Goal: Information Seeking & Learning: Learn about a topic

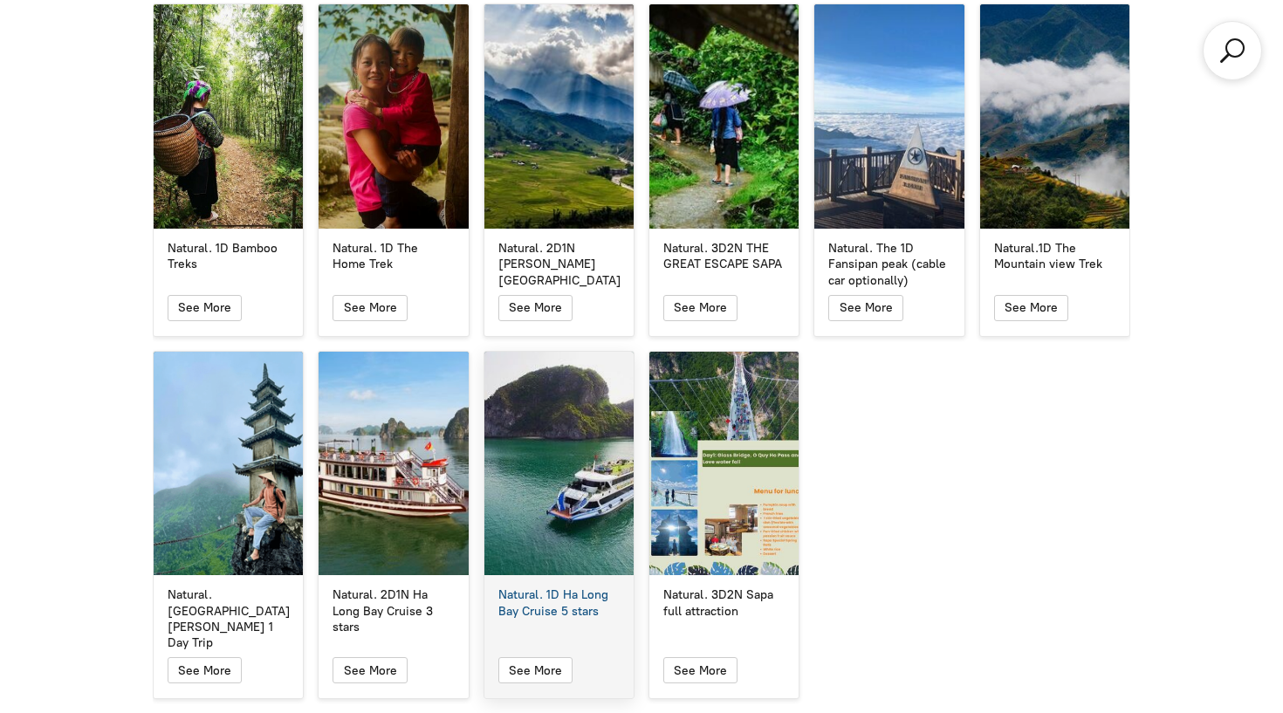
scroll to position [3190, 0]
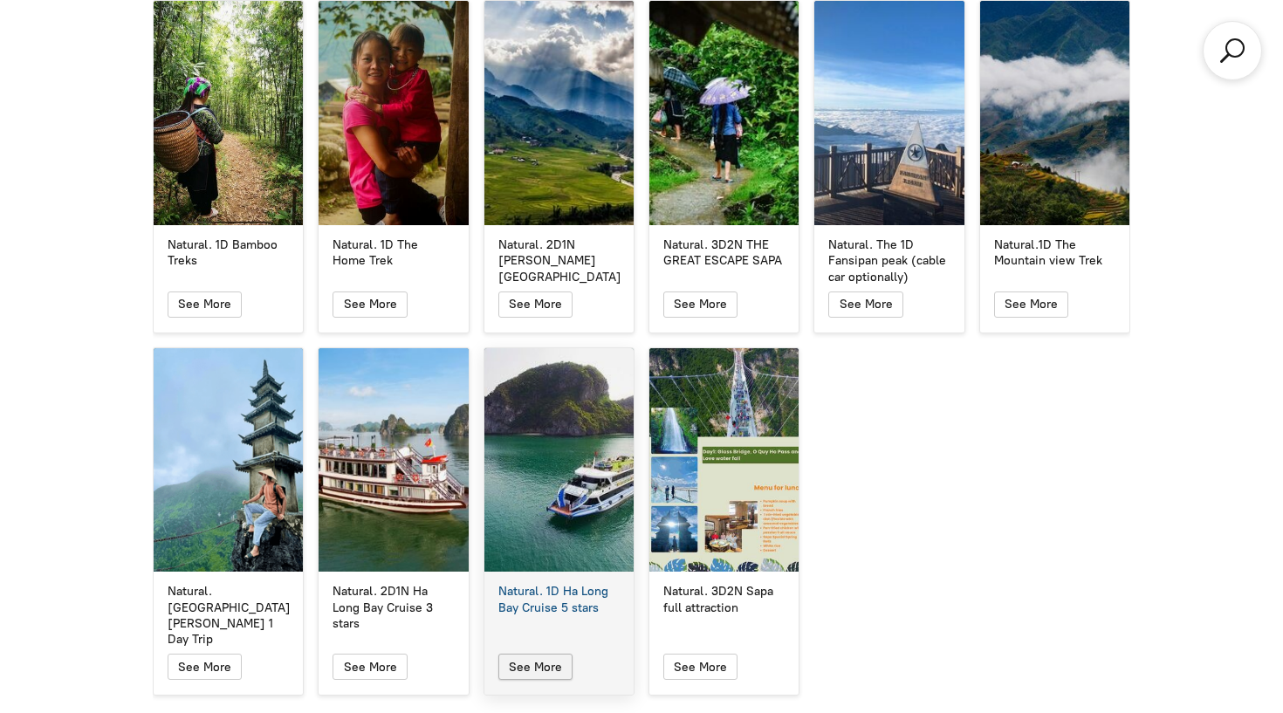
click at [544, 654] on span "button" at bounding box center [535, 666] width 22 height 24
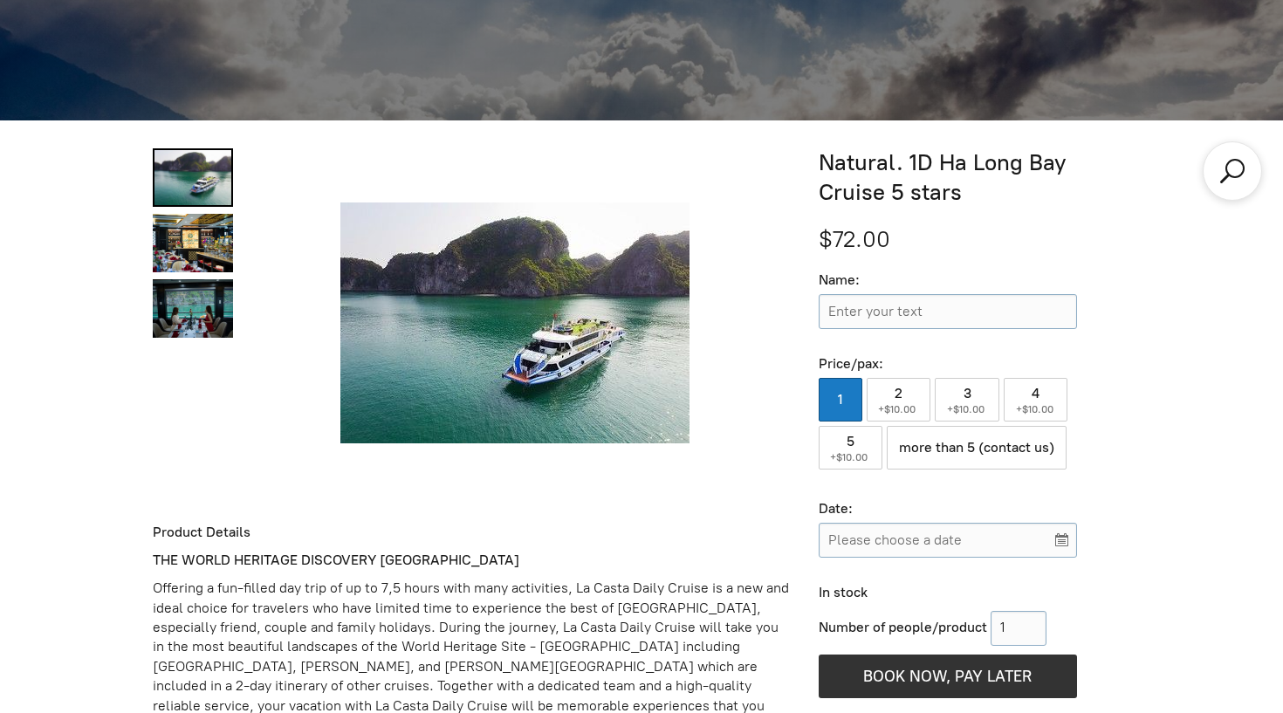
scroll to position [452, 0]
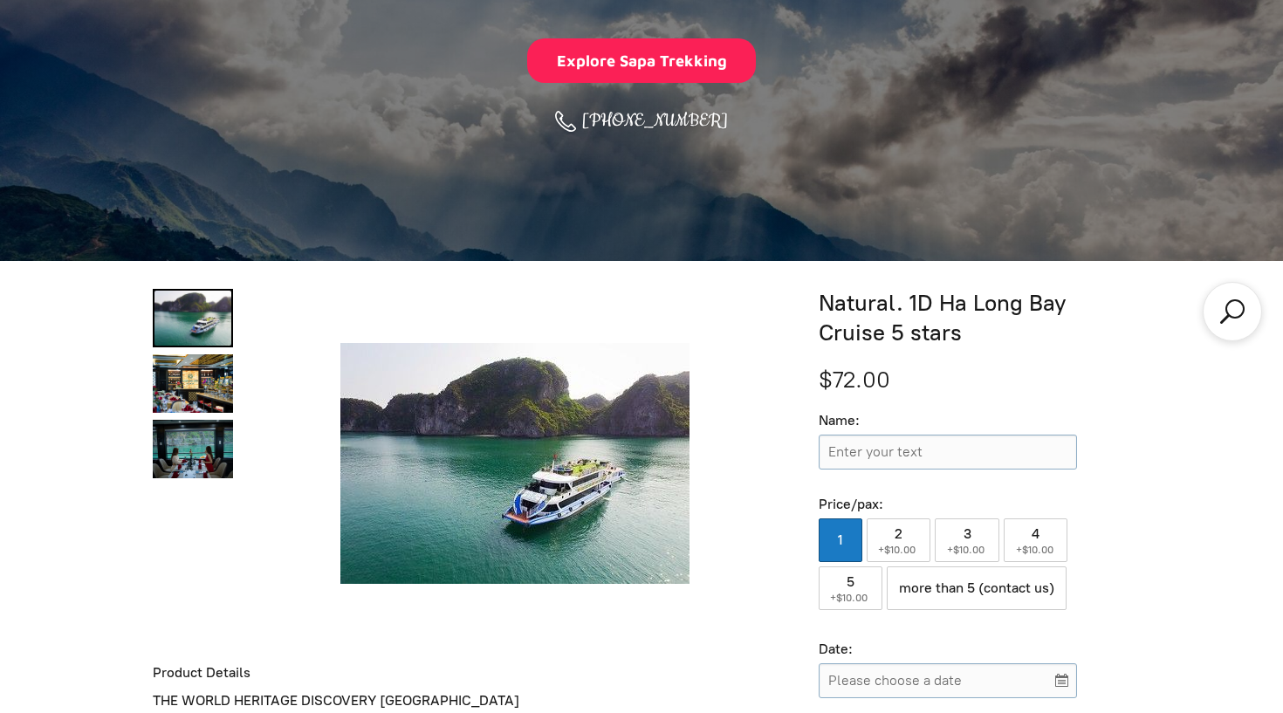
click at [197, 337] on link "Natural. 1D Ha Long Bay Cruise 5 stars 0" at bounding box center [193, 318] width 80 height 58
click at [202, 386] on link "Natural. 1D Ha Long Bay Cruise 5 stars 1" at bounding box center [193, 383] width 80 height 58
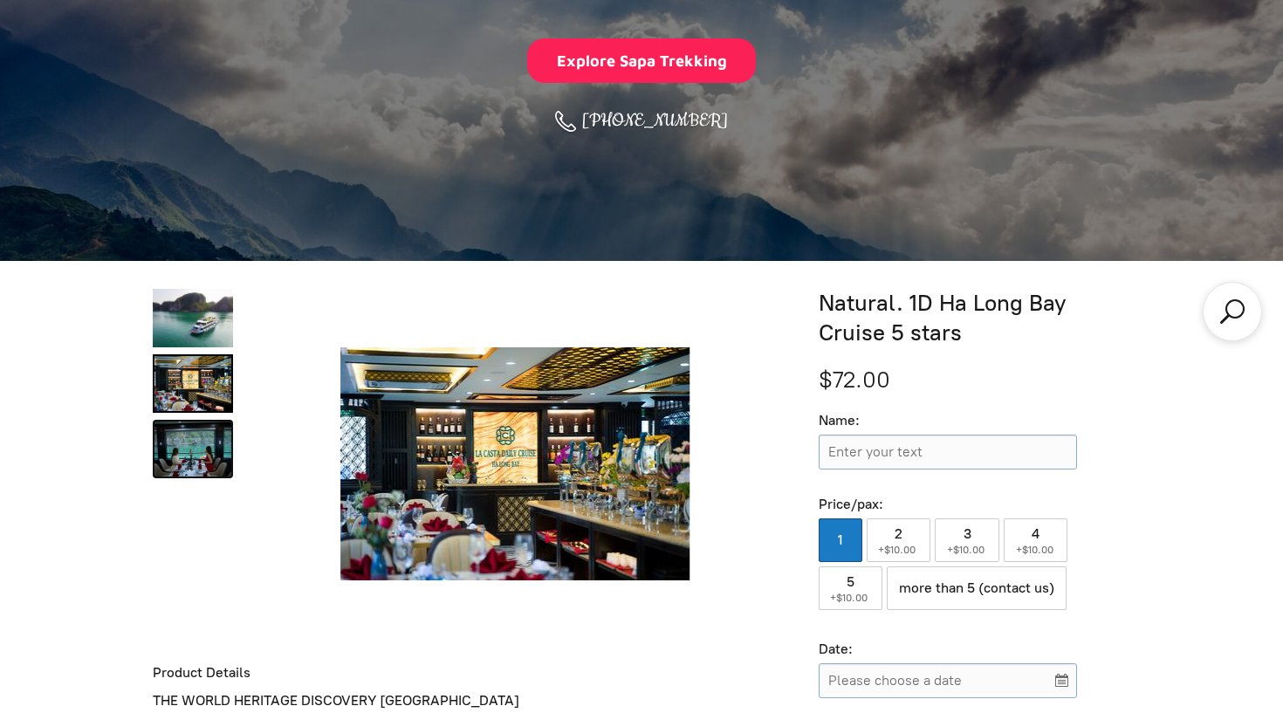
click at [200, 441] on link "Natural. 1D Ha Long Bay Cruise 5 stars 2" at bounding box center [193, 449] width 80 height 58
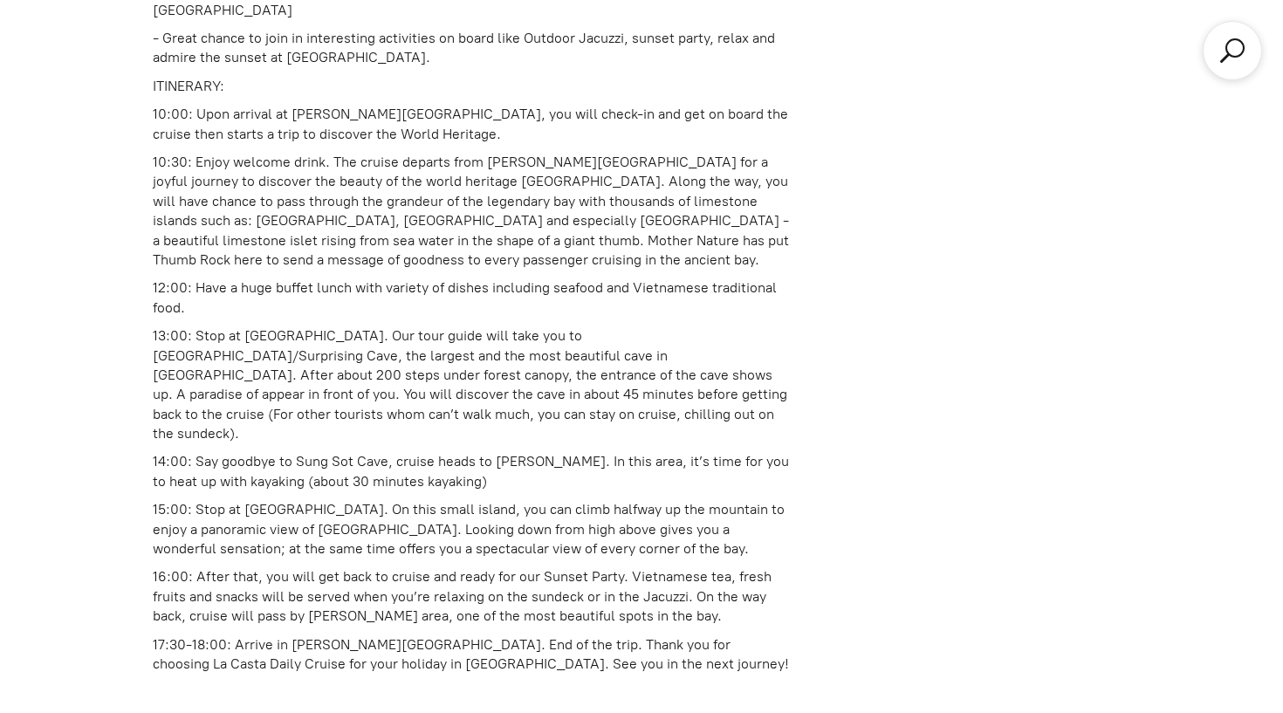
scroll to position [1493, 0]
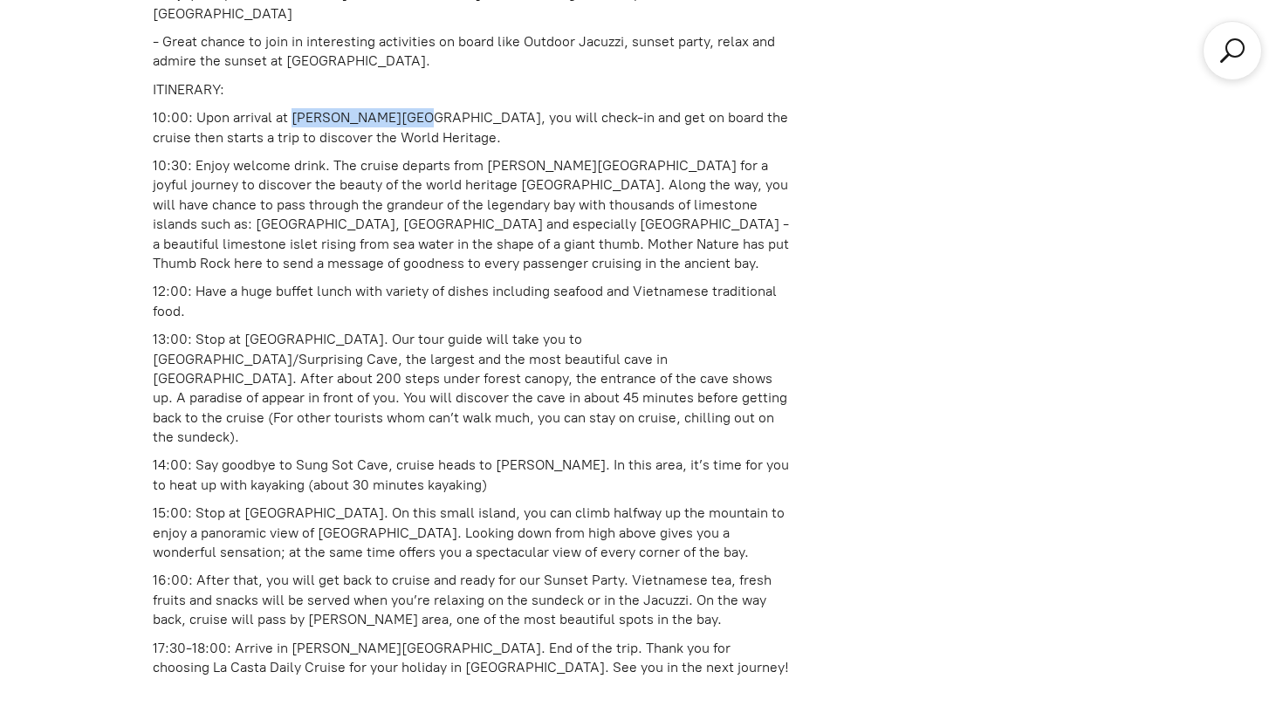
drag, startPoint x: 292, startPoint y: 72, endPoint x: 410, endPoint y: 75, distance: 117.8
click at [410, 108] on p "10:00: Upon arrival at [PERSON_NAME][GEOGRAPHIC_DATA], you will check-in and ge…" at bounding box center [472, 127] width 638 height 39
copy p "[PERSON_NAME] harbour"
click at [550, 158] on p "10:30: Enjoy welcome drink. The cruise departs from [PERSON_NAME][GEOGRAPHIC_DA…" at bounding box center [472, 214] width 638 height 117
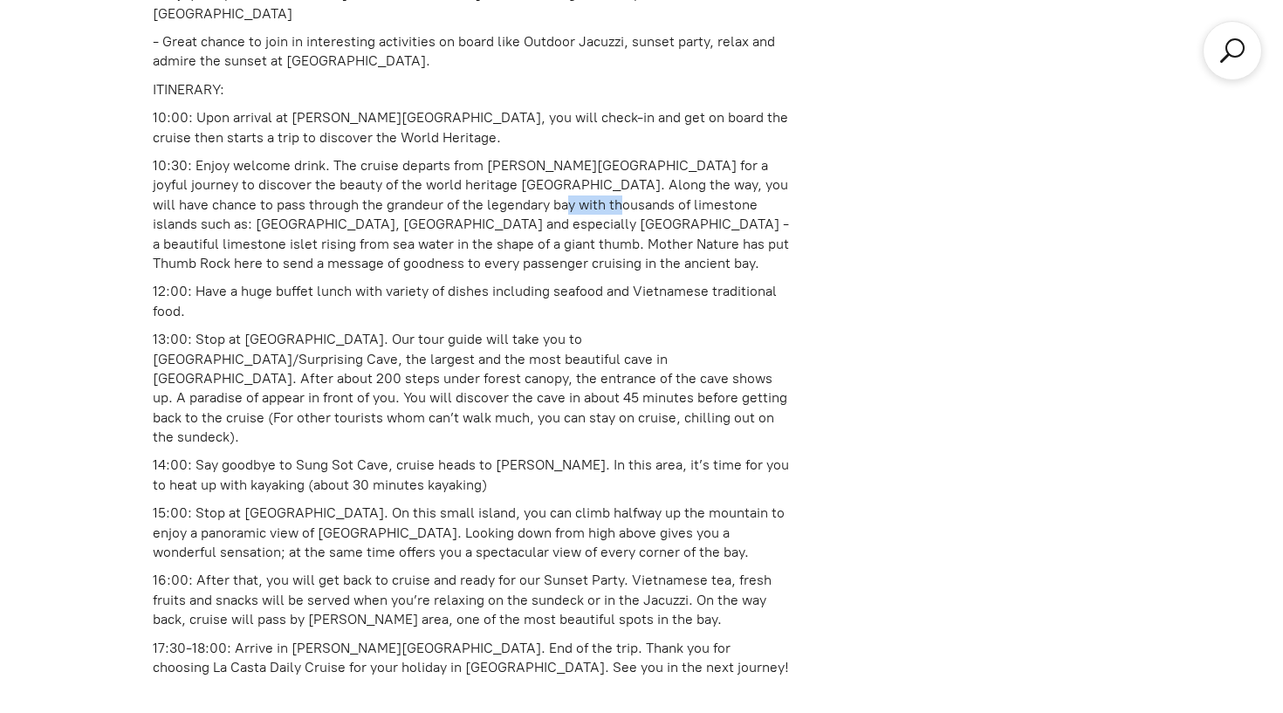
copy p "limestone"
drag, startPoint x: 711, startPoint y: 151, endPoint x: 768, endPoint y: 148, distance: 56.8
click at [768, 156] on p "10:30: Enjoy welcome drink. The cruise departs from [PERSON_NAME][GEOGRAPHIC_DA…" at bounding box center [472, 214] width 638 height 117
copy p "Dog Rock"
click at [487, 233] on div "THE WORLD HERITAGE DISCOVERY HALONG BAY Offering a fun-filled day trip of up to…" at bounding box center [472, 347] width 638 height 1395
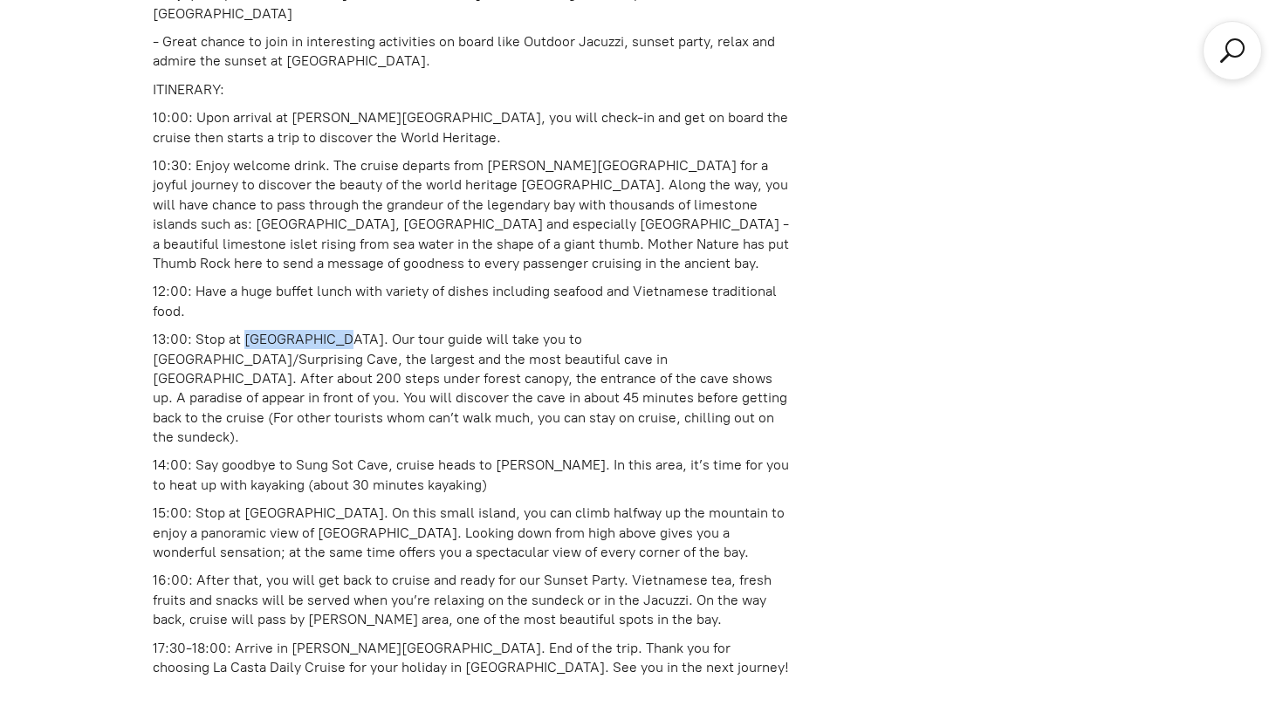
drag, startPoint x: 244, startPoint y: 288, endPoint x: 331, endPoint y: 287, distance: 86.4
click at [331, 330] on p "13:00: Stop at [GEOGRAPHIC_DATA]. Our tour guide will take you to [GEOGRAPHIC_D…" at bounding box center [472, 388] width 638 height 117
copy p "Bo [GEOGRAPHIC_DATA]"
drag, startPoint x: 530, startPoint y: 290, endPoint x: 621, endPoint y: 284, distance: 90.9
click at [621, 330] on p "13:00: Stop at [GEOGRAPHIC_DATA]. Our tour guide will take you to [GEOGRAPHIC_D…" at bounding box center [472, 388] width 638 height 117
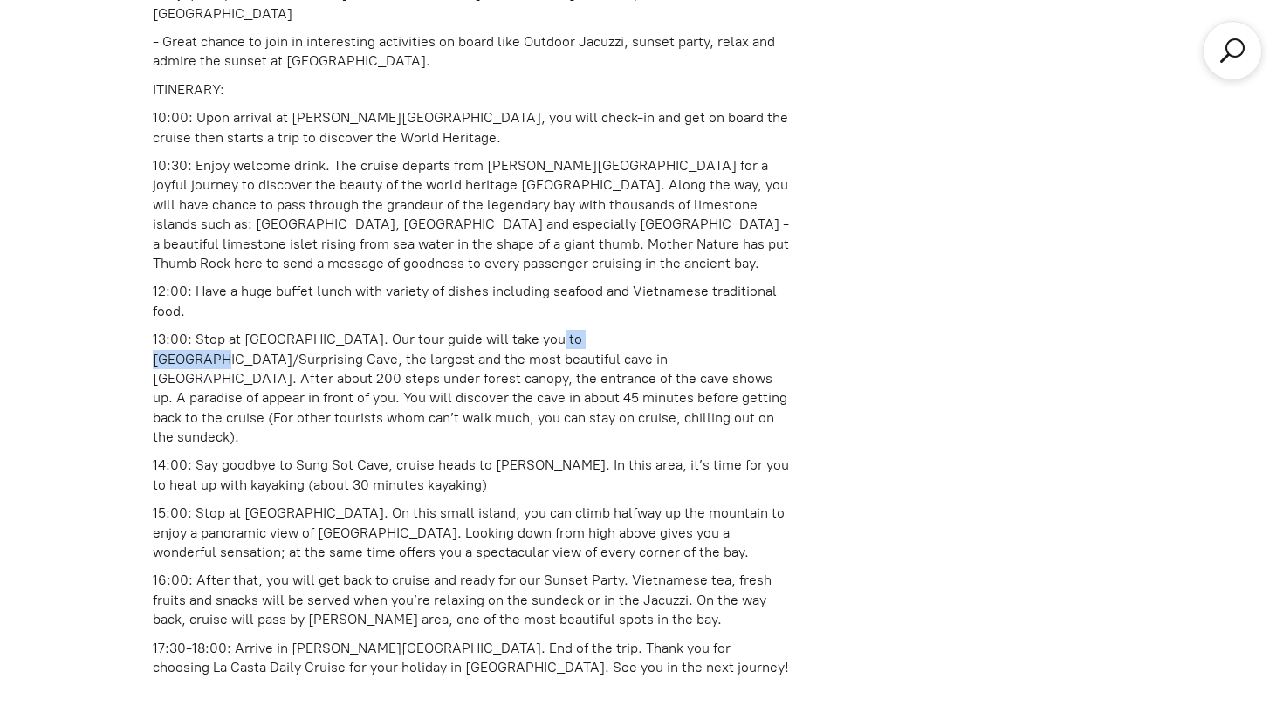
copy p "Sung Sot Cave"
drag, startPoint x: 490, startPoint y: 397, endPoint x: 548, endPoint y: 395, distance: 57.6
click at [548, 455] on p "14:00: Say goodbye to Sung Sot Cave, cruise heads to [PERSON_NAME]. In this are…" at bounding box center [472, 474] width 638 height 39
drag, startPoint x: 555, startPoint y: 393, endPoint x: 488, endPoint y: 392, distance: 67.2
click at [488, 455] on p "14:00: Say goodbye to Sung Sot Cave, cruise heads to [PERSON_NAME]. In this are…" at bounding box center [472, 474] width 638 height 39
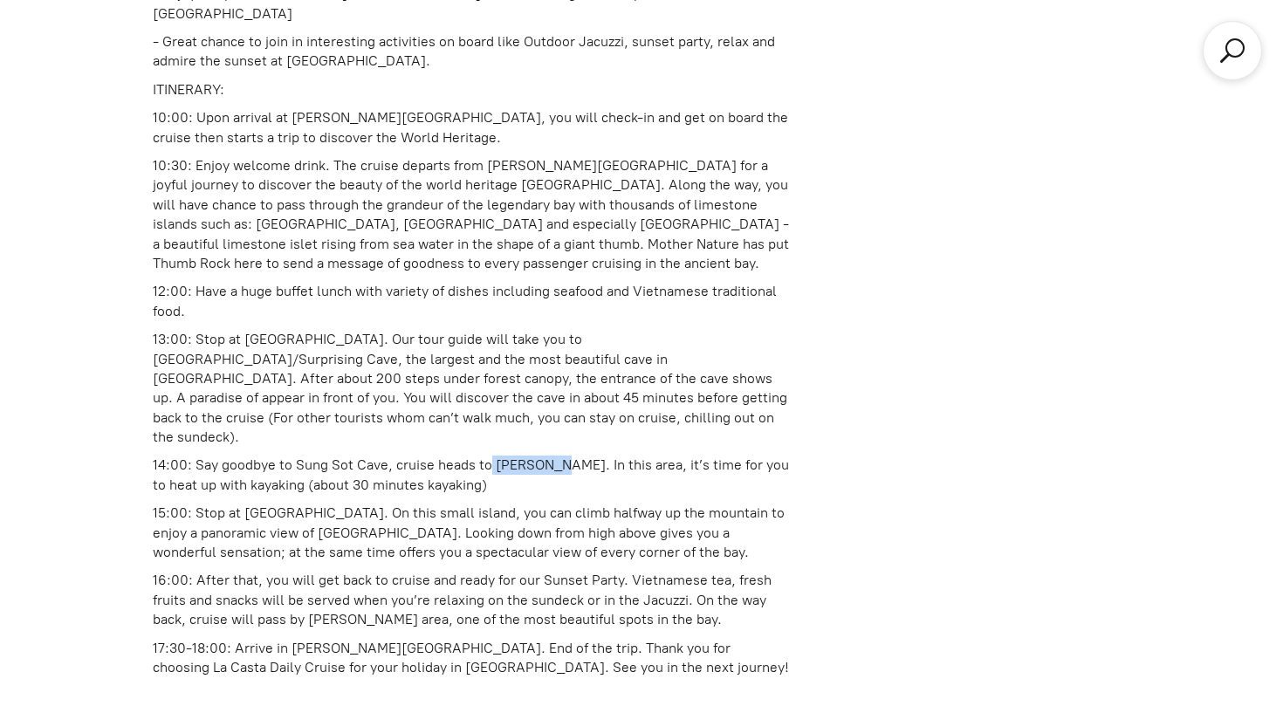
copy p "[PERSON_NAME]"
click at [493, 503] on p "15:00: Stop at [GEOGRAPHIC_DATA]. On this small island, you can climb halfway u…" at bounding box center [472, 532] width 638 height 58
drag, startPoint x: 557, startPoint y: 393, endPoint x: 492, endPoint y: 387, distance: 65.7
click at [492, 455] on p "14:00: Say goodbye to Sung Sot Cave, cruise heads to [PERSON_NAME]. In this are…" at bounding box center [472, 474] width 638 height 39
copy p "[PERSON_NAME]"
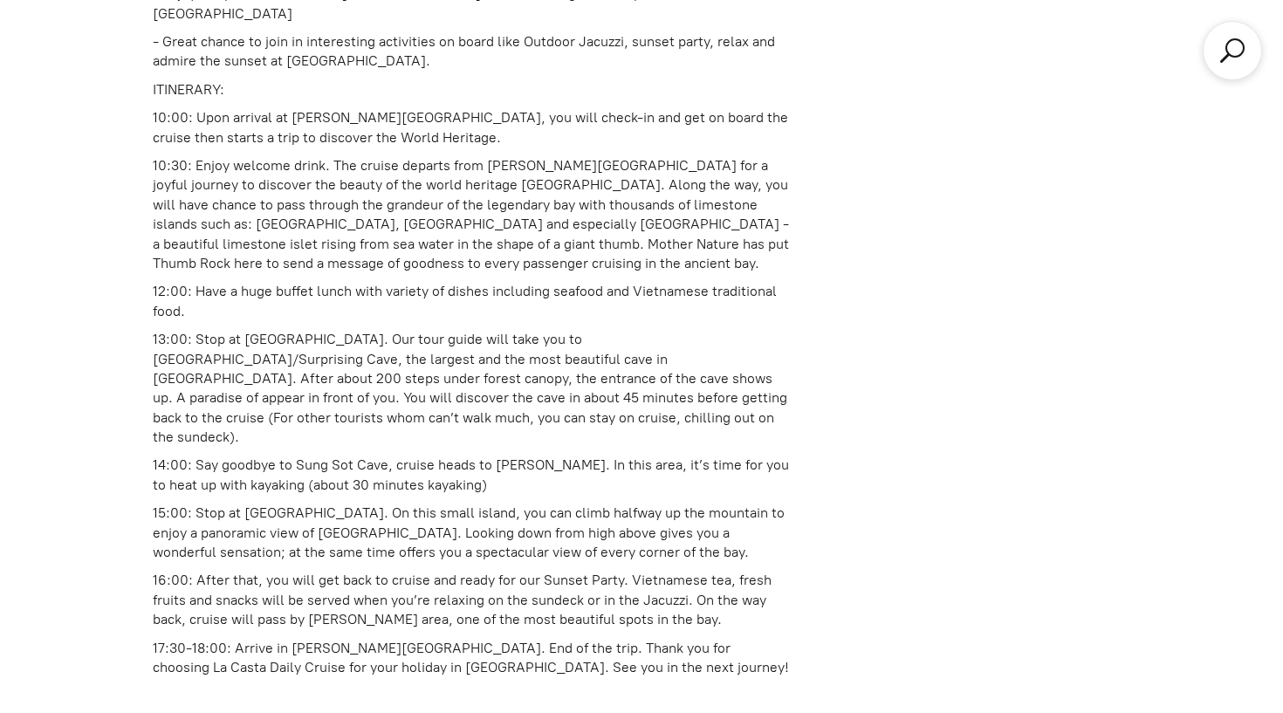
click at [322, 571] on p "16:00: After that, you will get back to cruise and ready for our Sunset Party. …" at bounding box center [472, 600] width 638 height 58
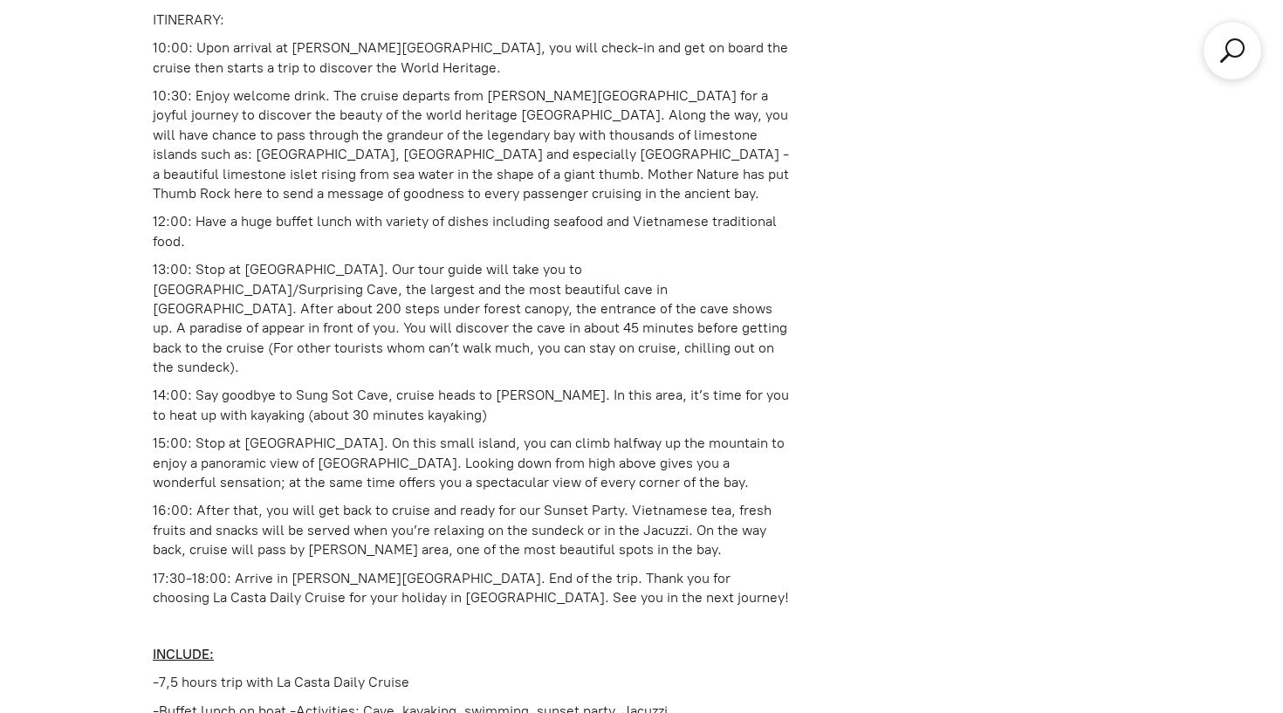
scroll to position [1568, 0]
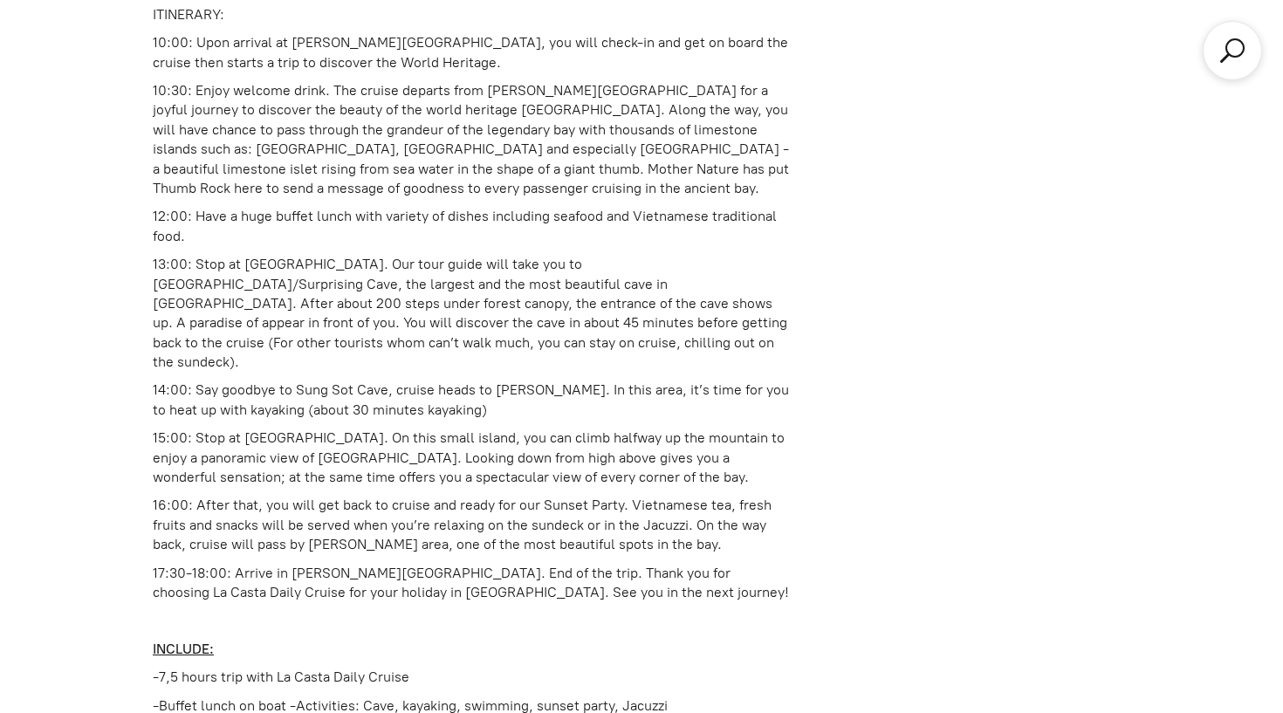
drag, startPoint x: 355, startPoint y: 251, endPoint x: 355, endPoint y: 261, distance: 9.6
click at [355, 261] on p "13:00: Stop at [GEOGRAPHIC_DATA]. Our tour guide will take you to [GEOGRAPHIC_D…" at bounding box center [472, 313] width 638 height 117
drag, startPoint x: 245, startPoint y: 364, endPoint x: 316, endPoint y: 365, distance: 70.7
click at [316, 428] on p "15:00: Stop at [GEOGRAPHIC_DATA]. On this small island, you can climb halfway u…" at bounding box center [472, 457] width 638 height 58
copy p "[GEOGRAPHIC_DATA]"
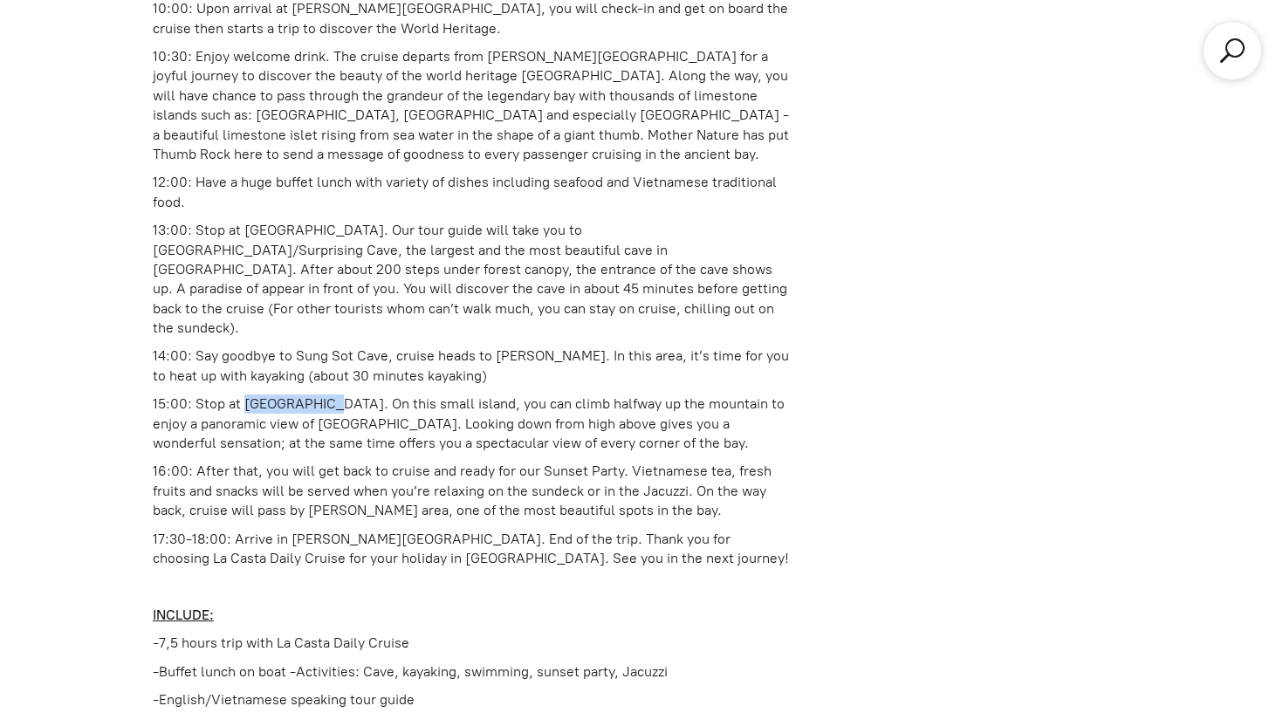
scroll to position [1609, 0]
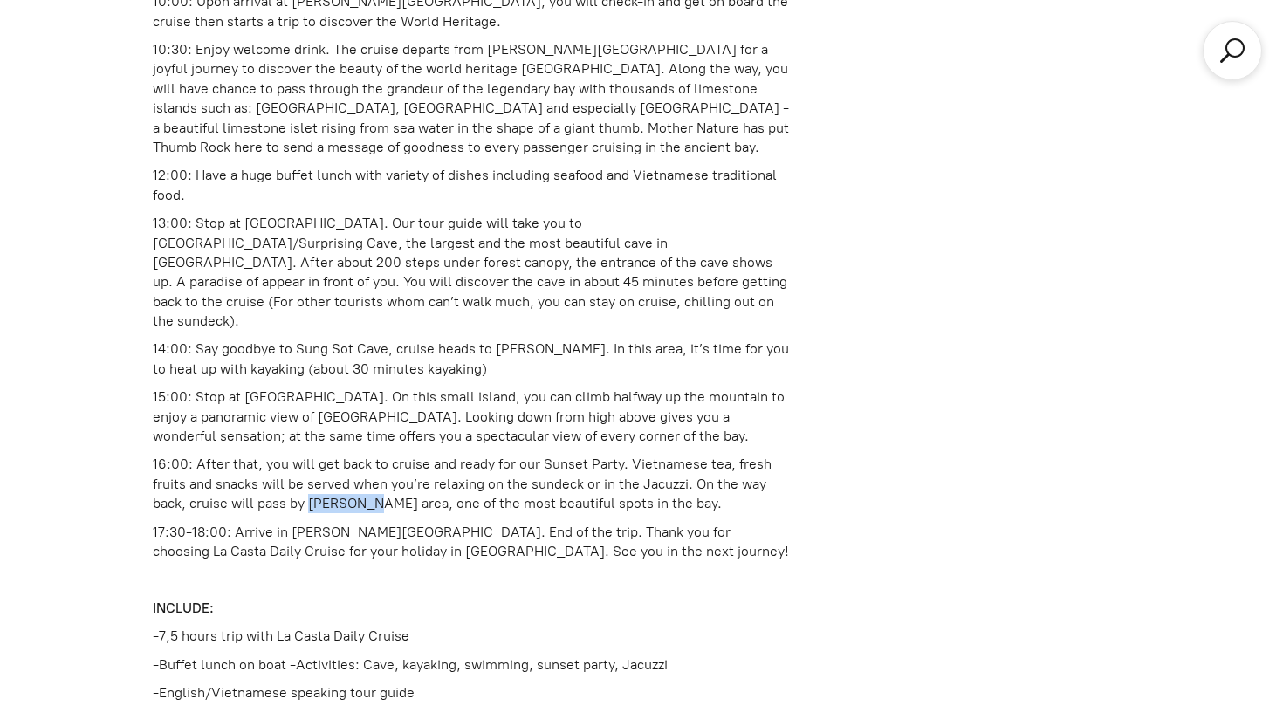
drag, startPoint x: 310, startPoint y: 429, endPoint x: 374, endPoint y: 430, distance: 64.6
click at [374, 455] on p "16:00: After that, you will get back to cruise and ready for our Sunset Party. …" at bounding box center [472, 484] width 638 height 58
copy p "[PERSON_NAME]"
click at [508, 599] on p "INCLUDE:" at bounding box center [472, 608] width 638 height 19
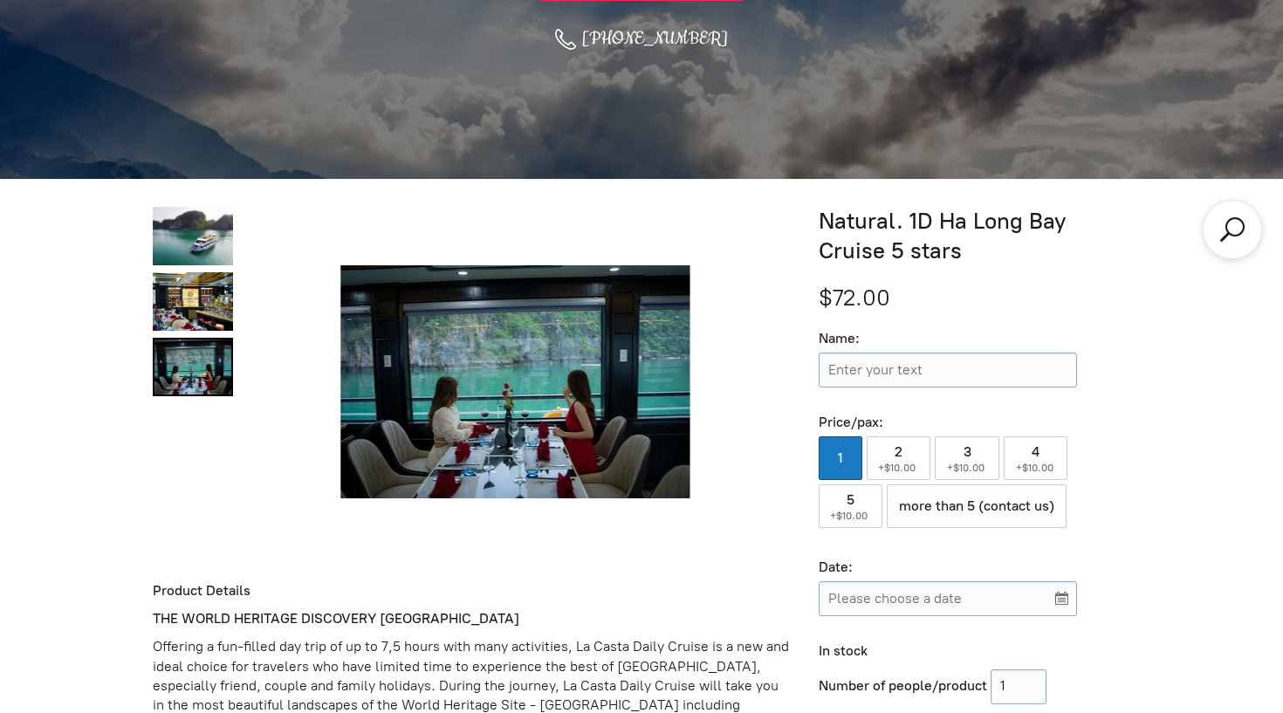
scroll to position [447, 0]
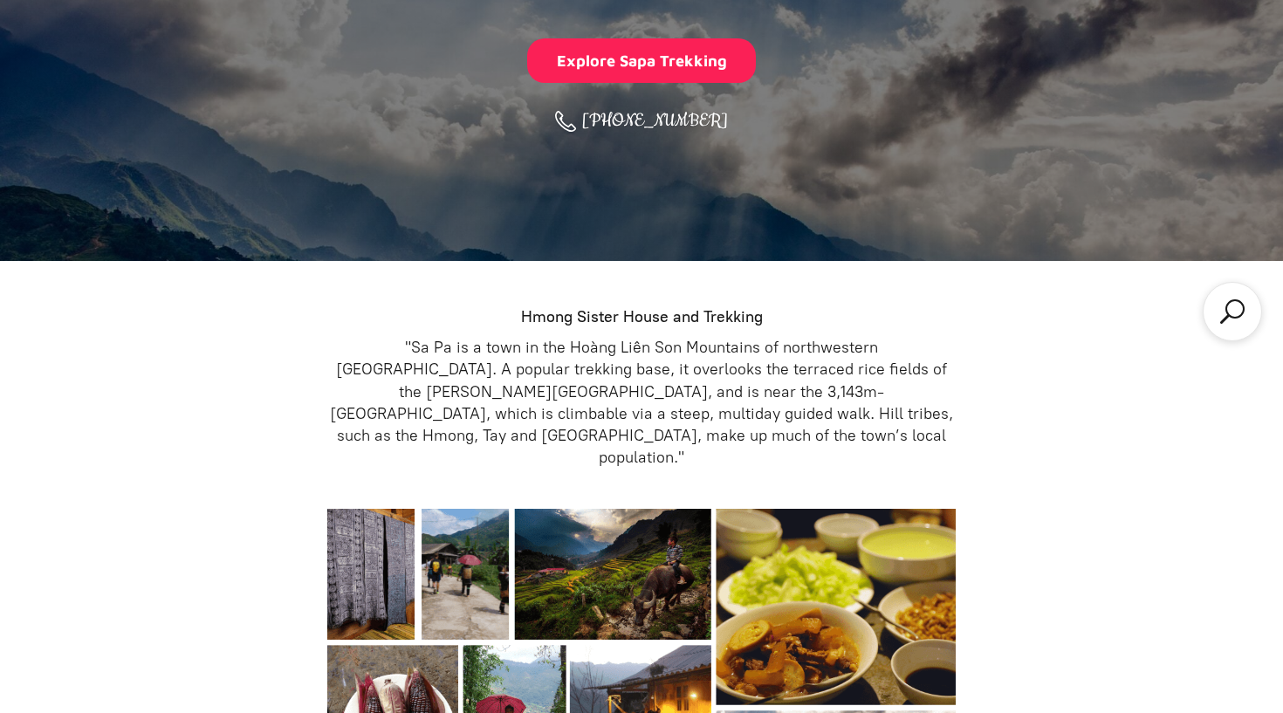
scroll to position [-10, 0]
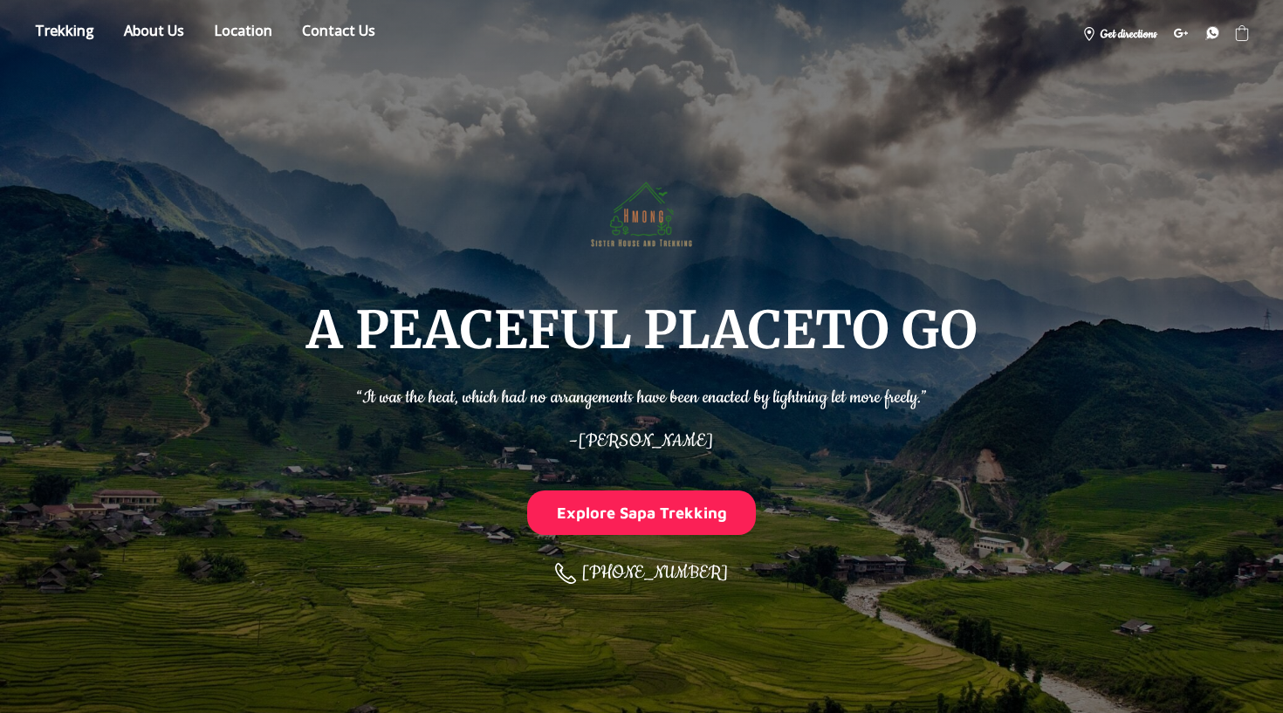
click at [740, 33] on ul "A PEACEFUL PLACE TO GO Store About Location Contact us [PHONE_NUMBER] Get direc…" at bounding box center [641, 32] width 1213 height 31
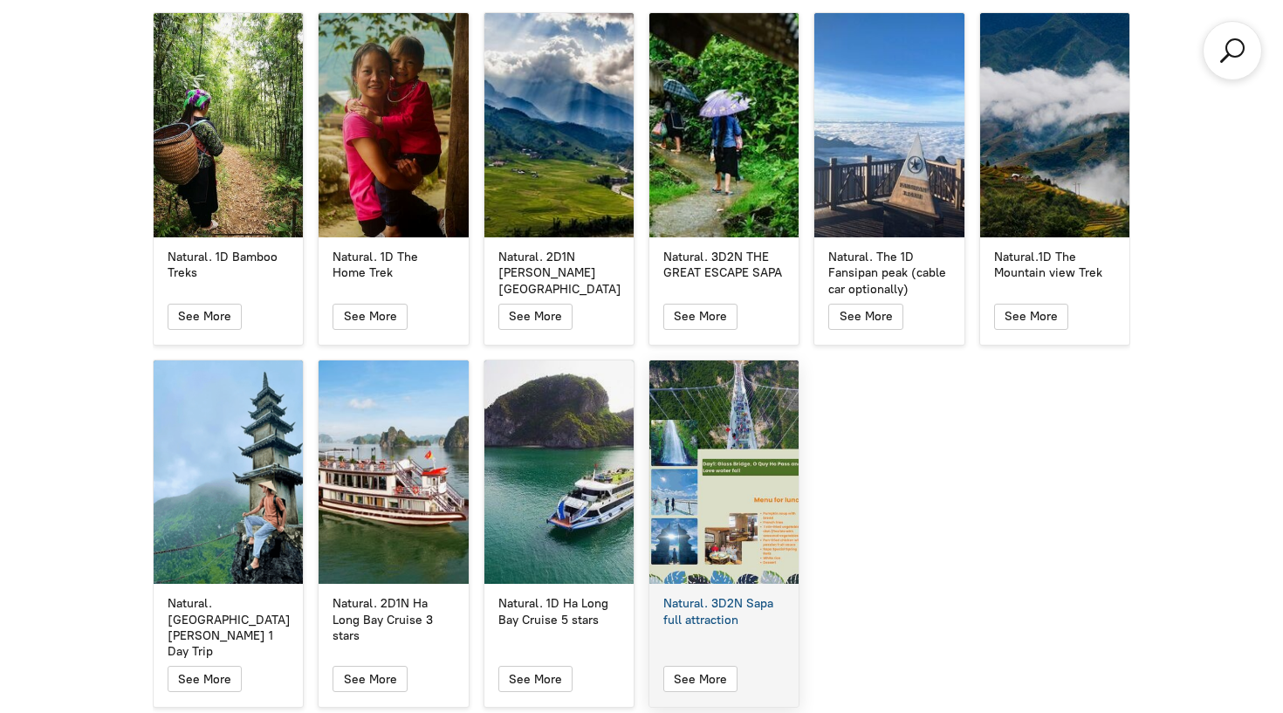
scroll to position [3189, 0]
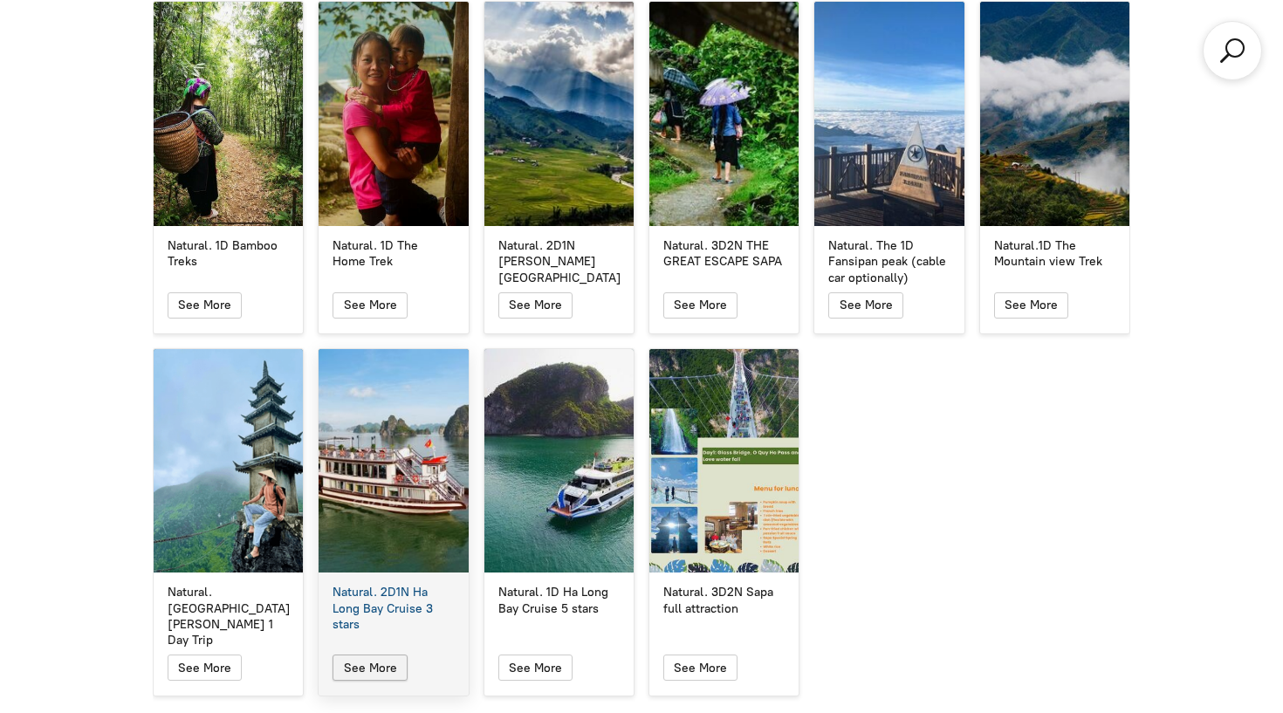
click at [383, 654] on button "See More" at bounding box center [369, 667] width 74 height 26
click at [373, 657] on icon "button" at bounding box center [369, 667] width 15 height 21
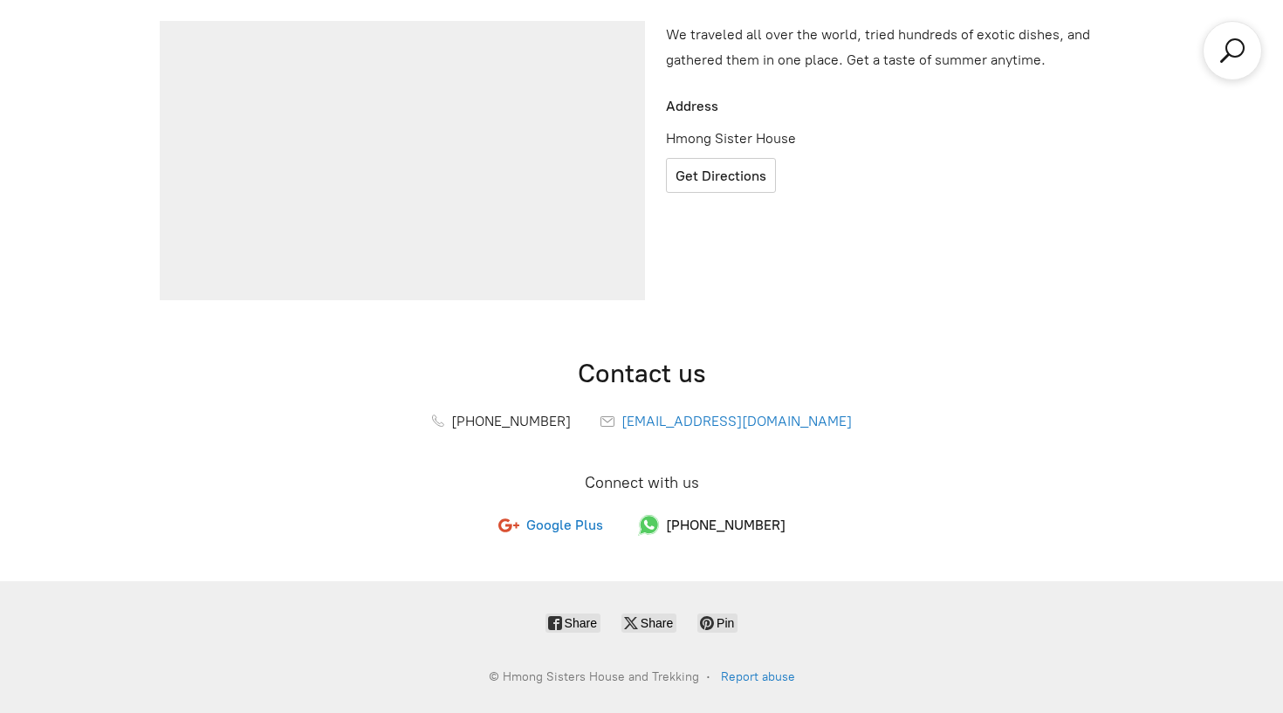
scroll to position [713, 0]
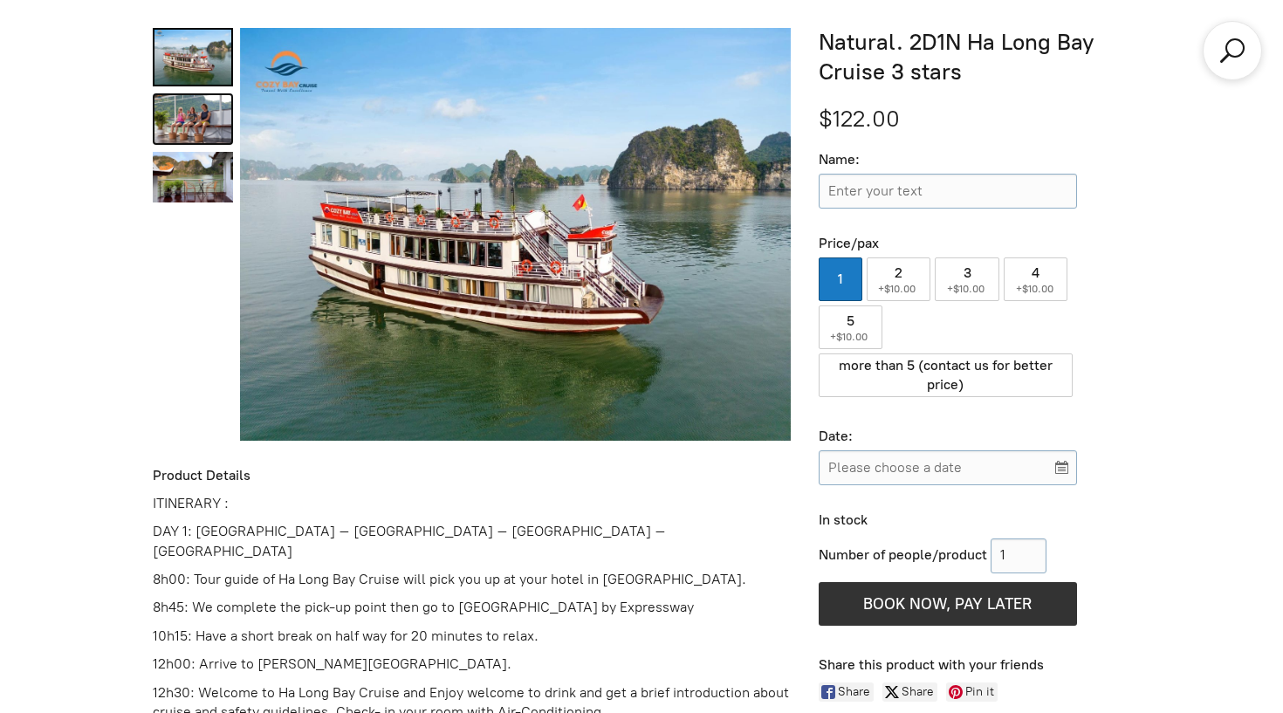
click at [204, 119] on link "Natural. 2D1N Ha Long Bay Cruise 3 stars 1" at bounding box center [193, 118] width 80 height 51
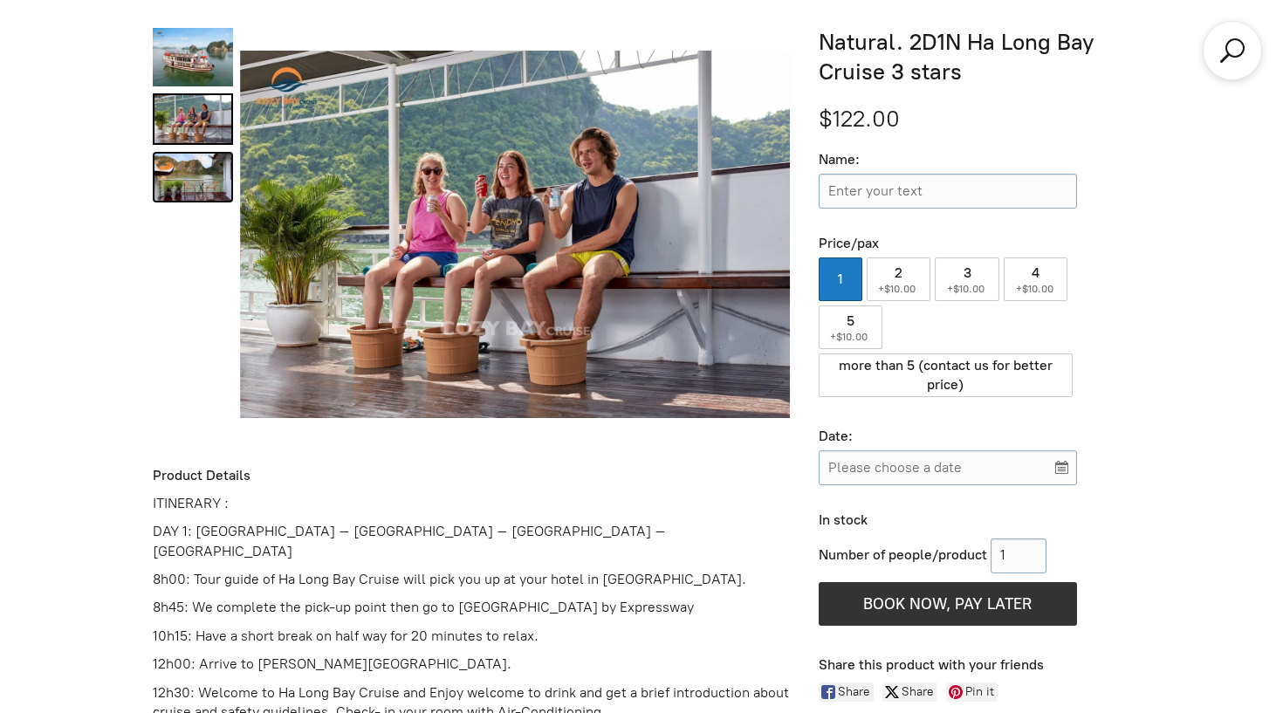
click at [200, 176] on link "Natural. 2D1N Ha Long Bay Cruise 3 stars 2" at bounding box center [193, 177] width 80 height 51
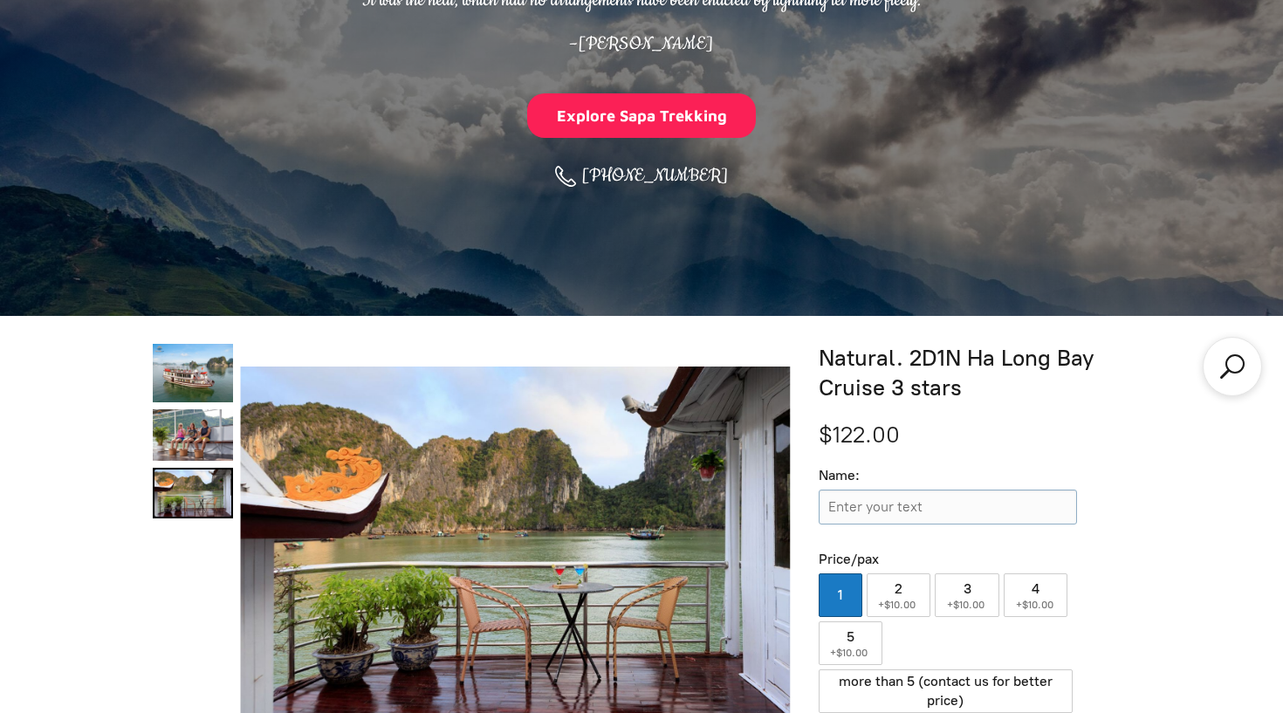
scroll to position [398, 0]
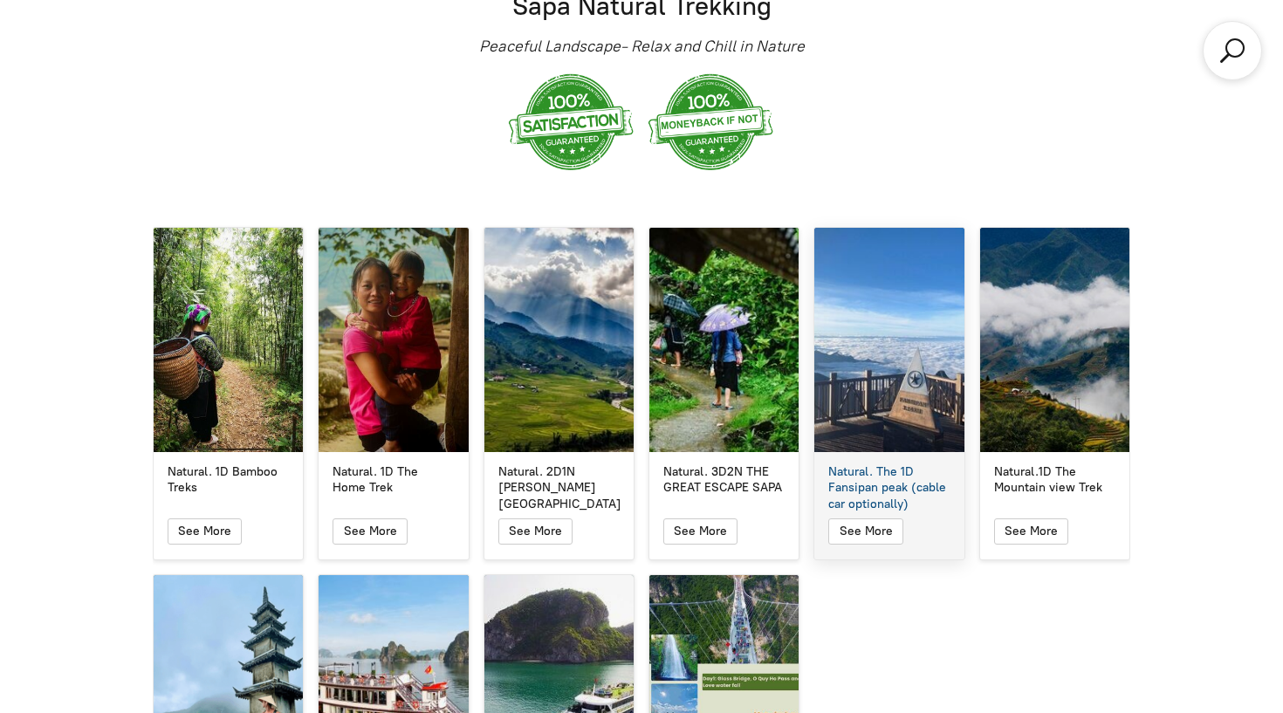
scroll to position [2962, 0]
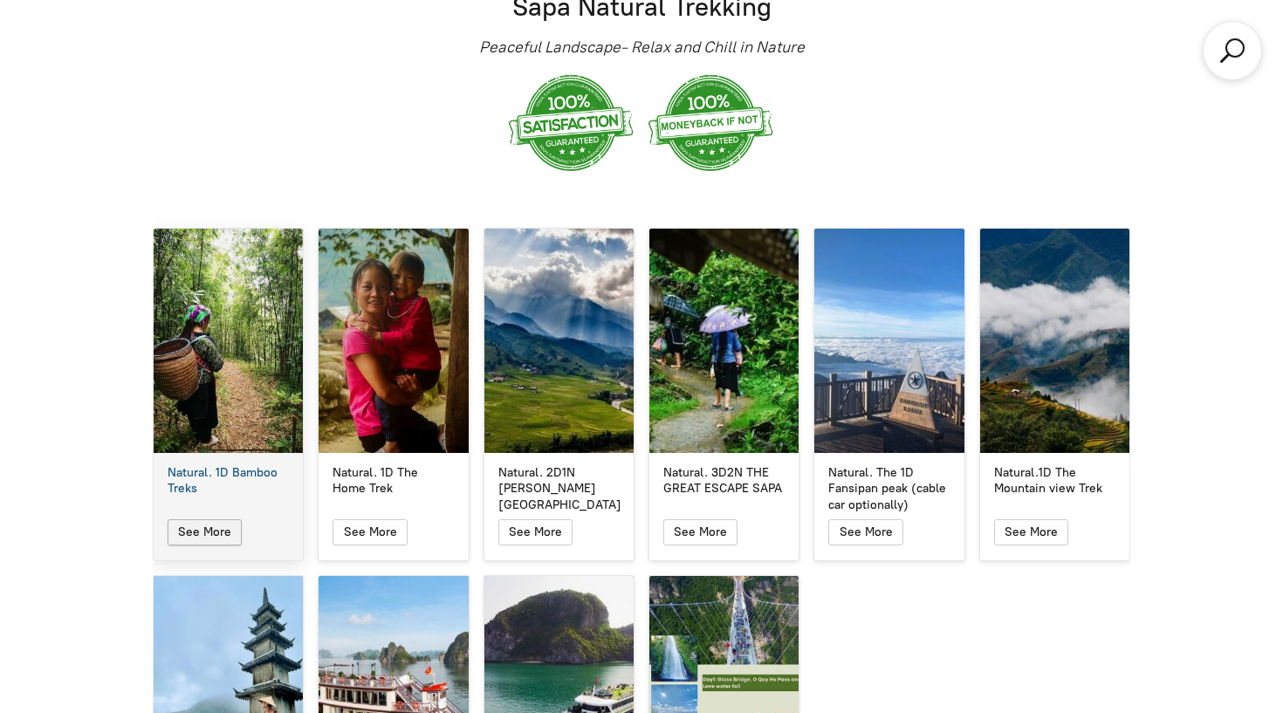
click at [206, 522] on icon "button" at bounding box center [204, 532] width 15 height 21
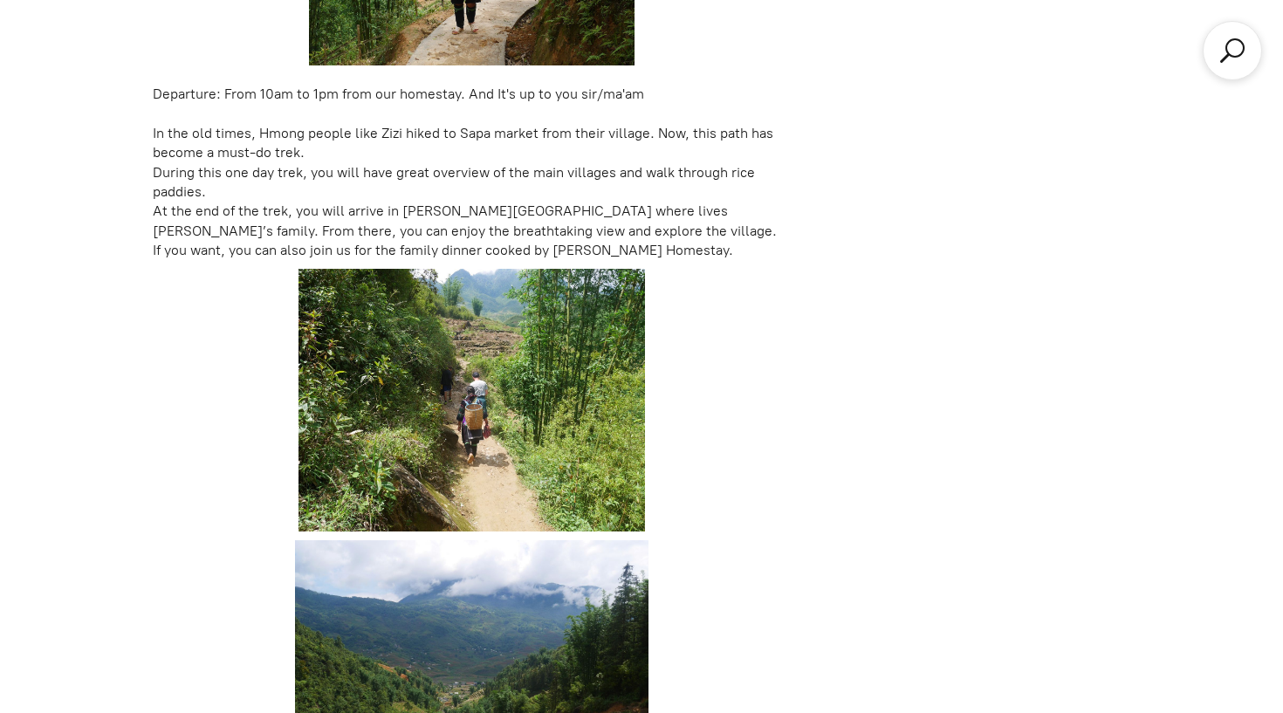
scroll to position [1919, 0]
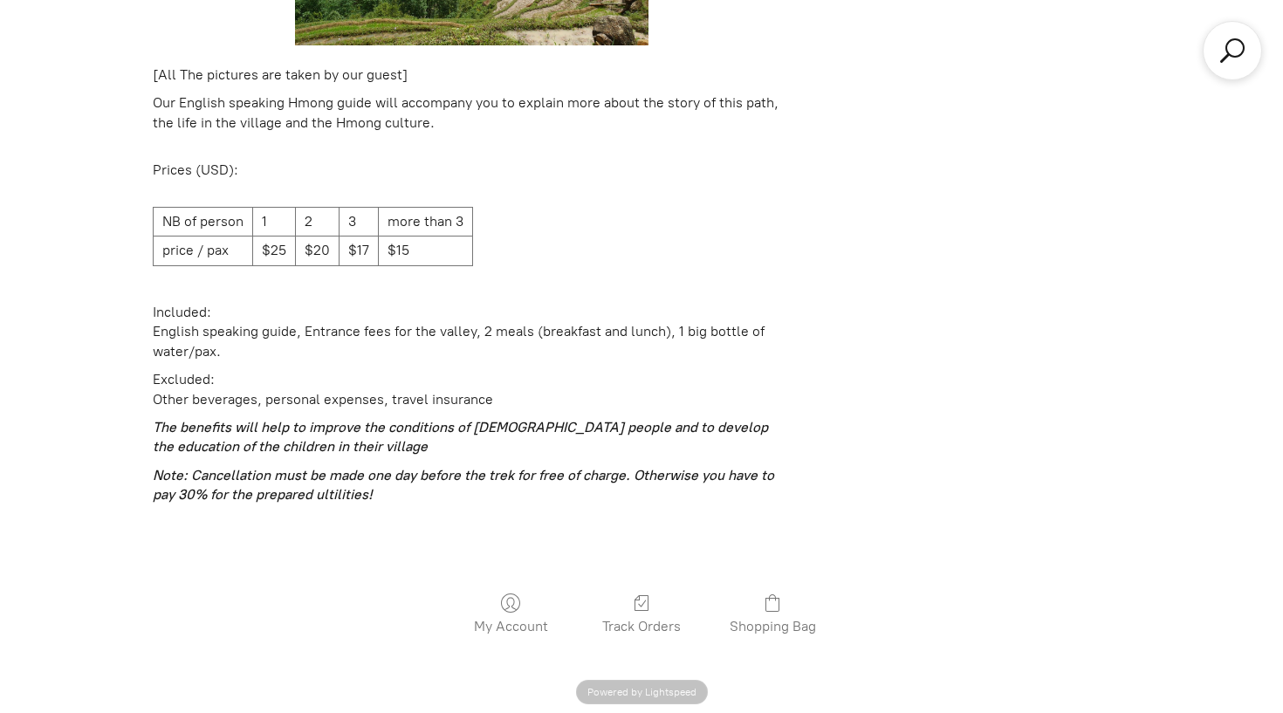
scroll to position [2521, 0]
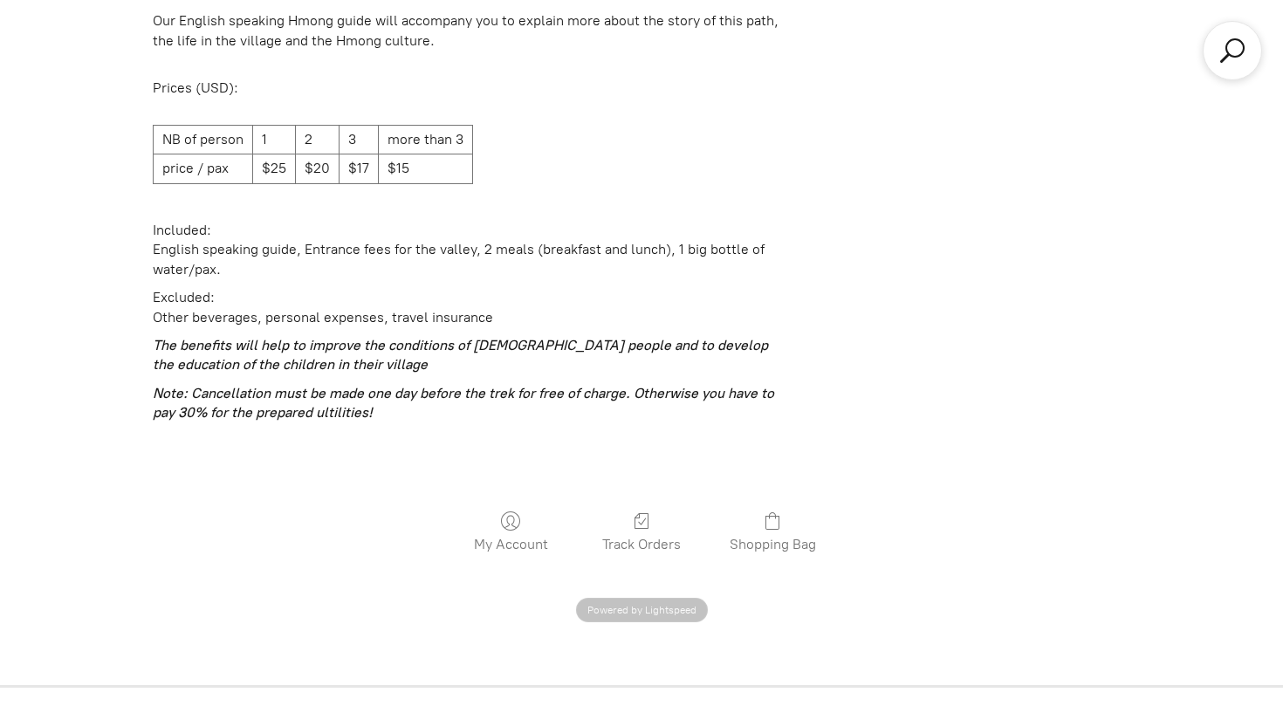
scroll to position [2562, 0]
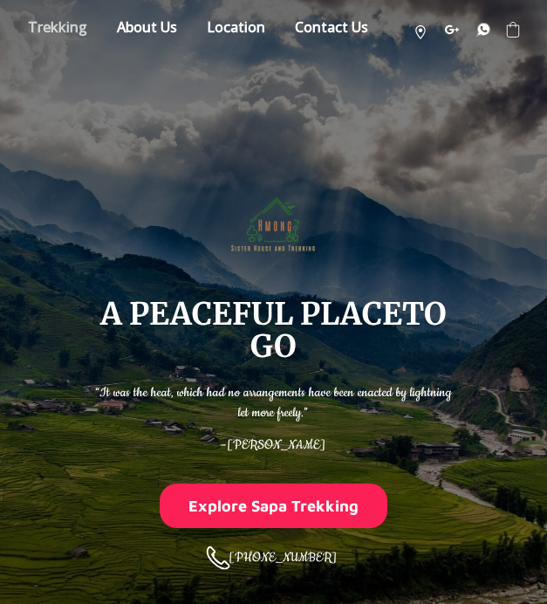
click at [75, 31] on link "Store" at bounding box center [58, 30] width 86 height 31
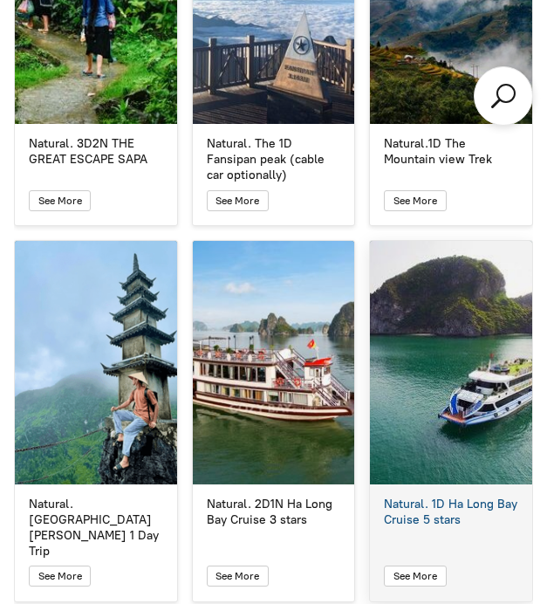
scroll to position [3513, 0]
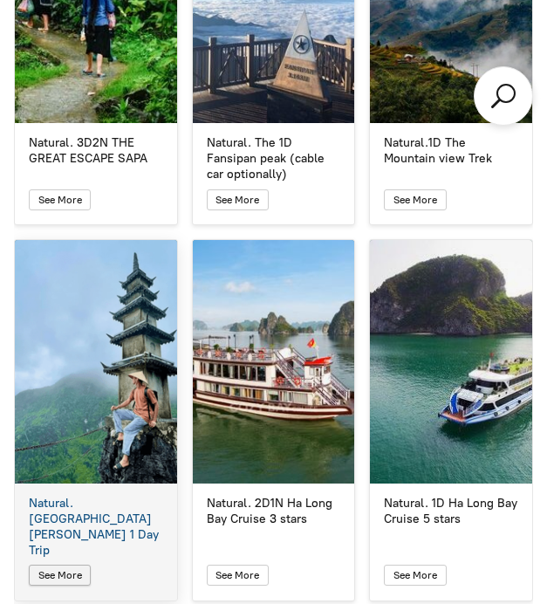
click at [75, 564] on button "See More" at bounding box center [60, 574] width 62 height 21
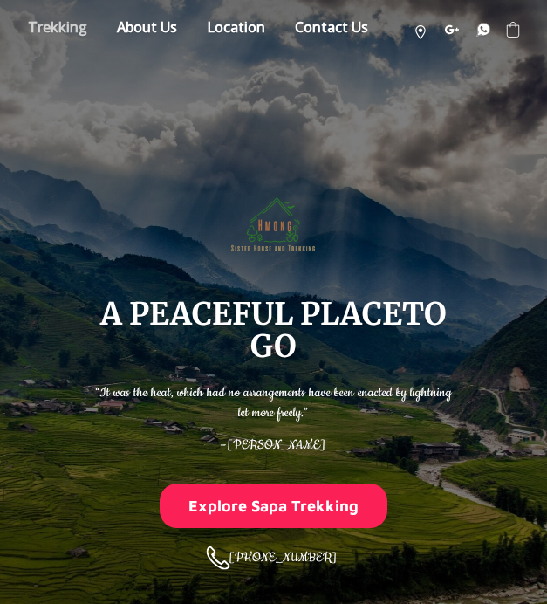
click at [46, 24] on link "Store" at bounding box center [58, 30] width 86 height 31
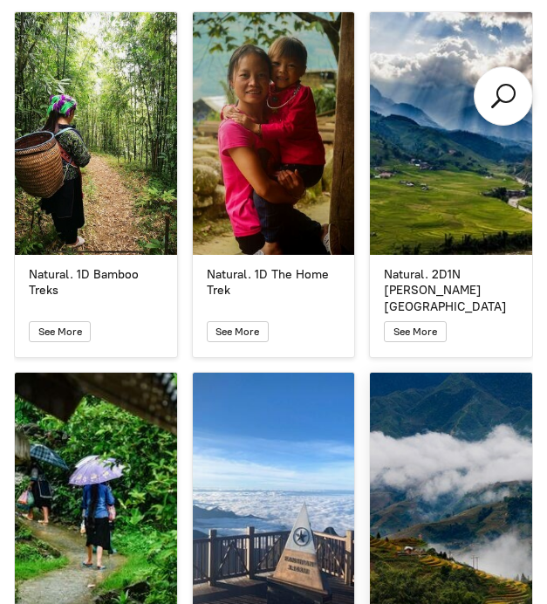
scroll to position [3020, 0]
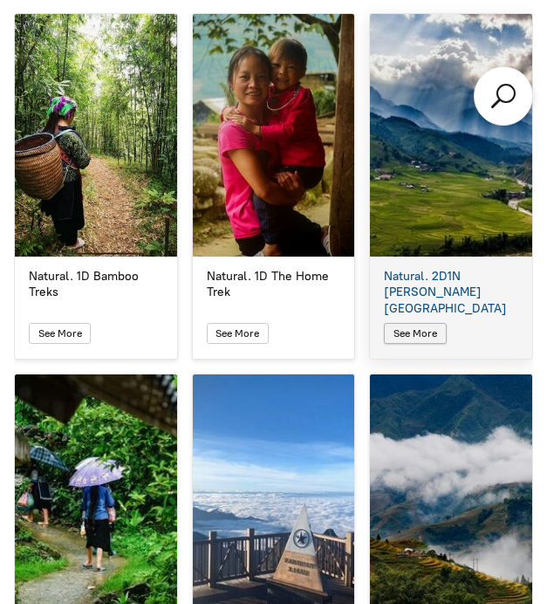
click at [407, 324] on span "button" at bounding box center [415, 333] width 19 height 19
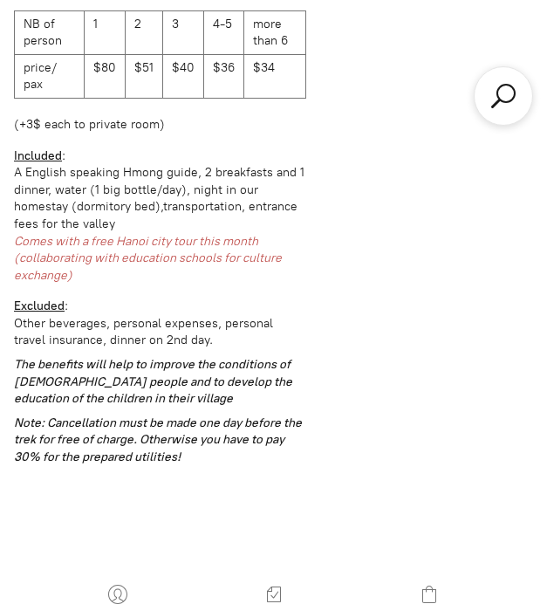
scroll to position [713, 0]
